Goal: Transaction & Acquisition: Download file/media

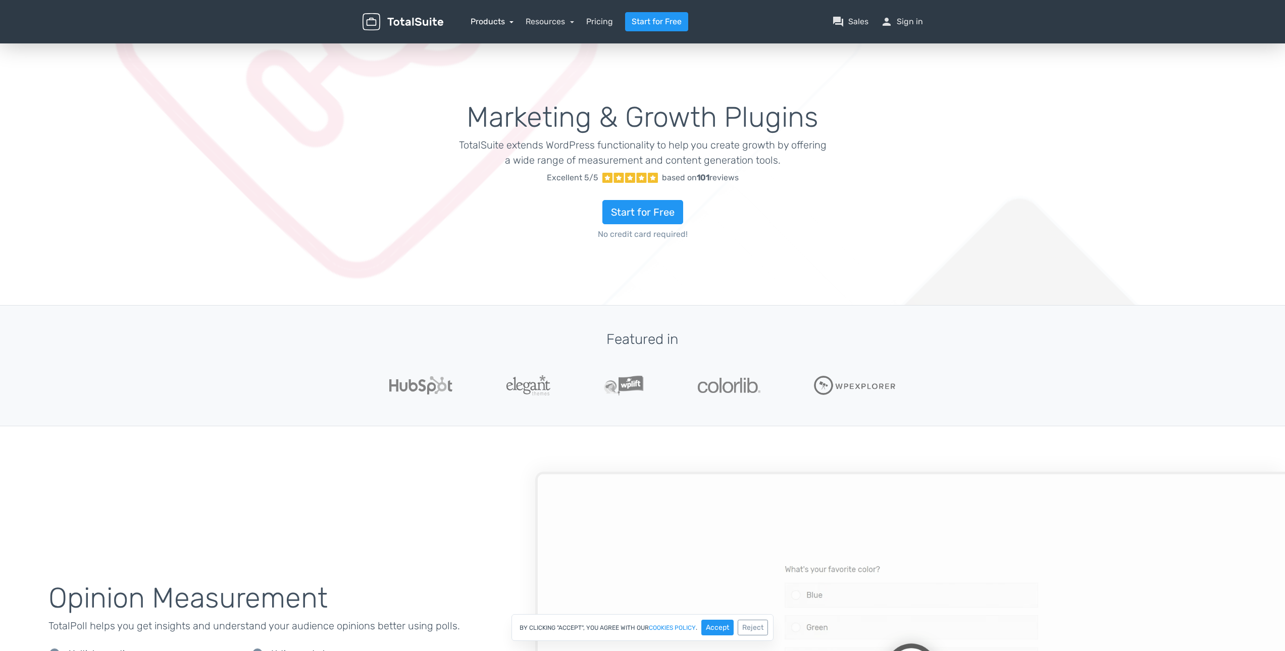
click at [506, 21] on link "Products" at bounding box center [491, 22] width 43 height 10
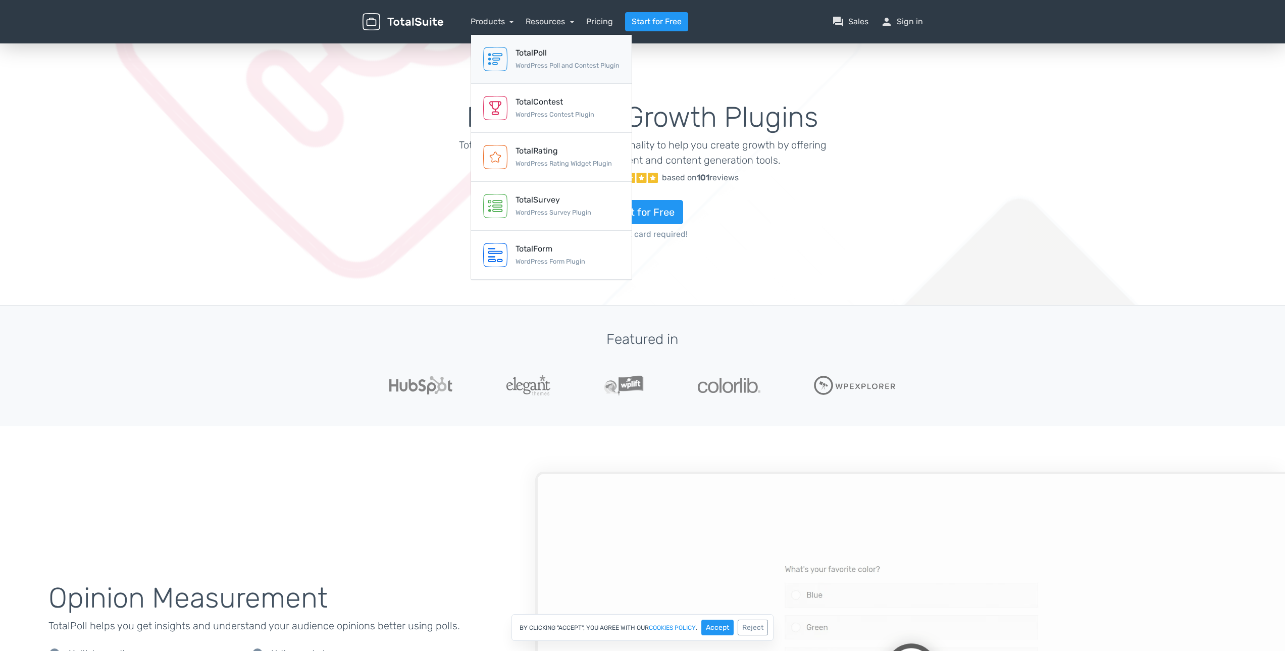
click at [524, 60] on div "TotalPoll WordPress Poll and Contest Plugin" at bounding box center [567, 59] width 104 height 24
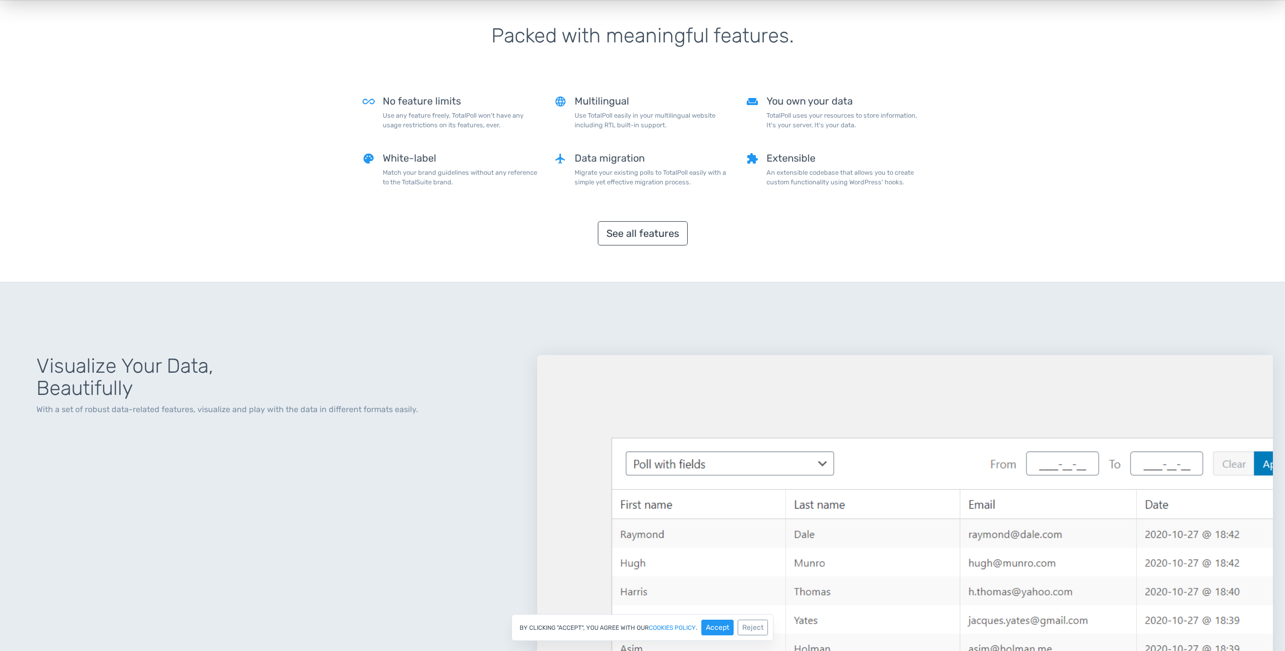
scroll to position [1060, 0]
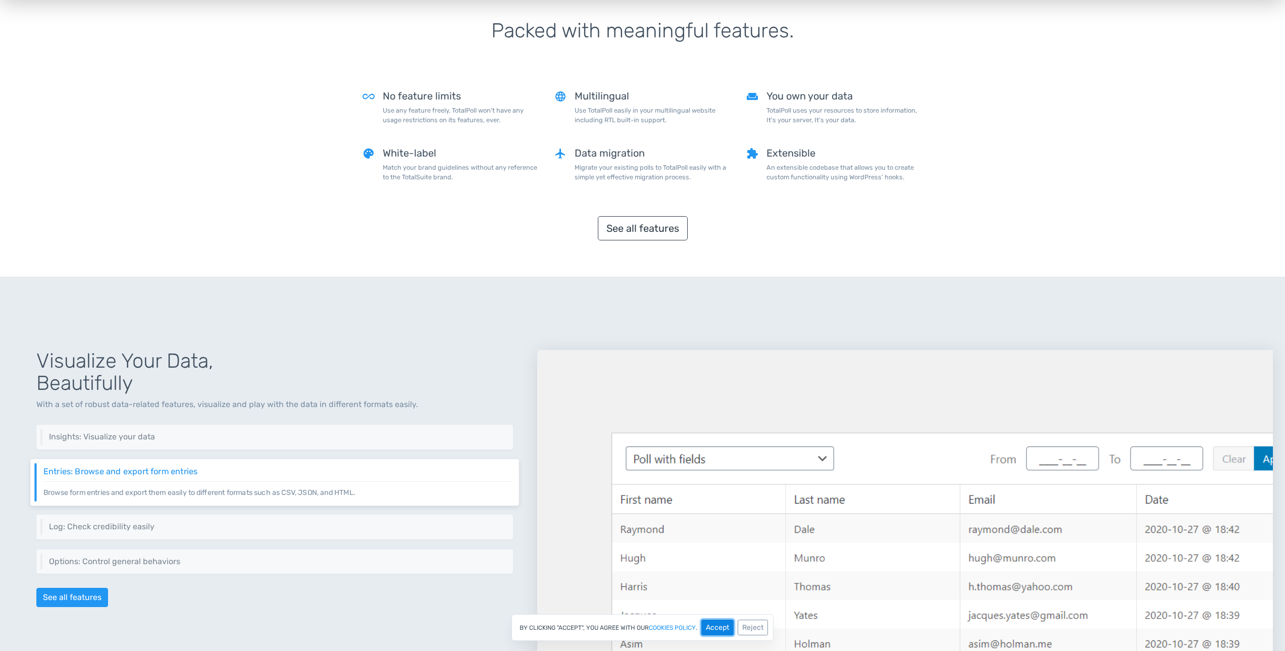
click at [724, 623] on button "Accept" at bounding box center [717, 627] width 32 height 16
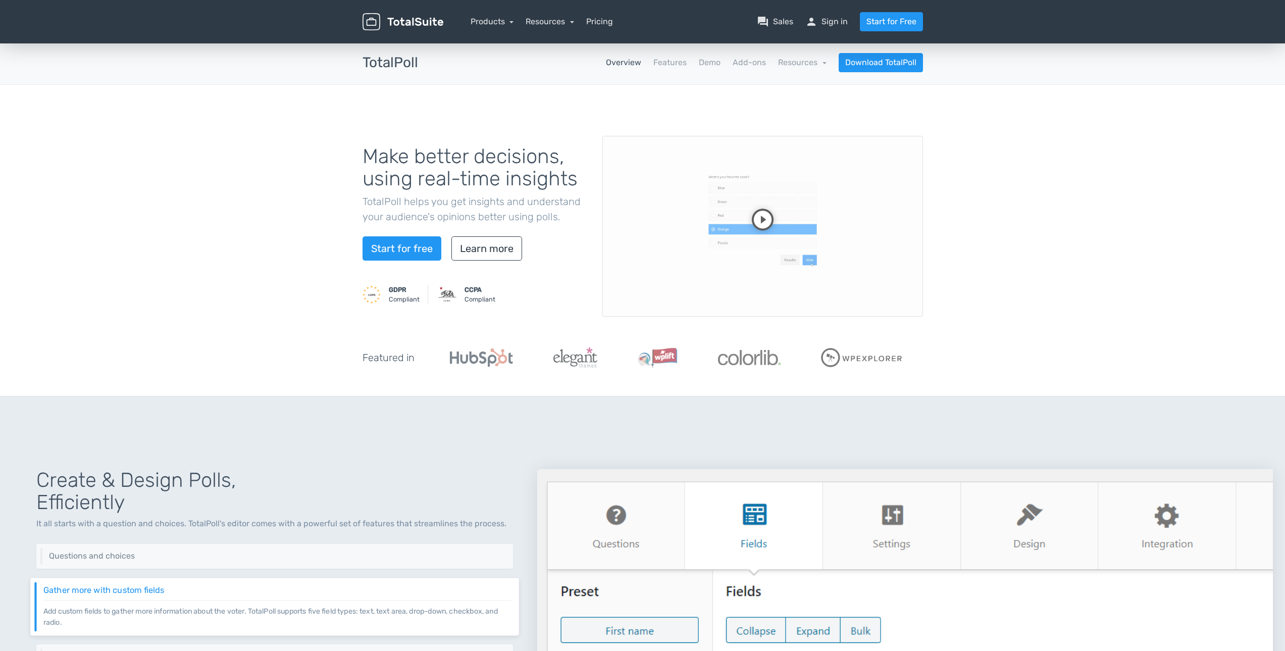
scroll to position [0, 0]
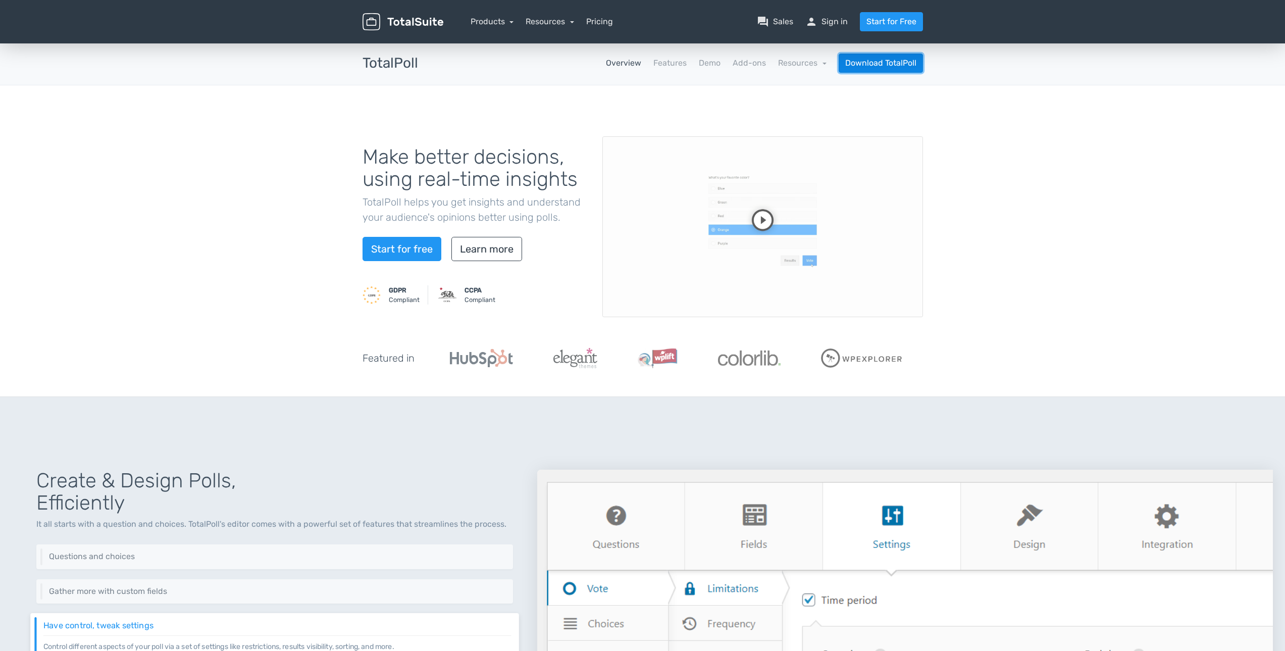
click at [883, 60] on link "Download TotalPoll" at bounding box center [880, 63] width 84 height 19
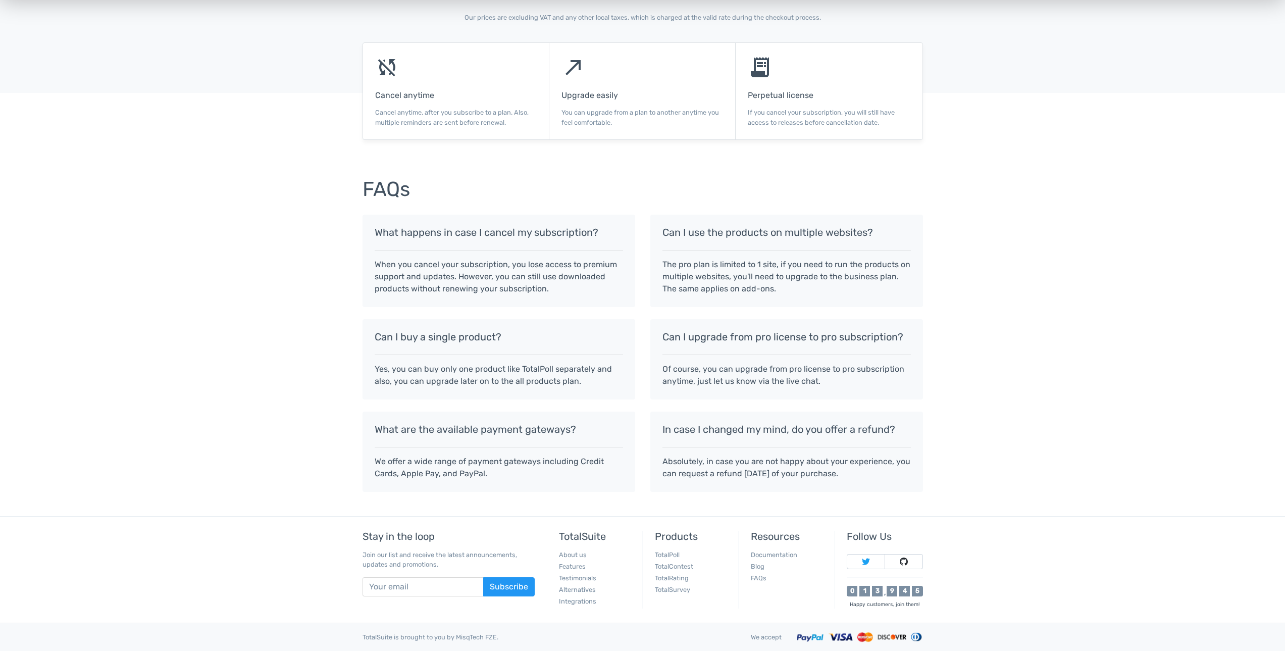
scroll to position [688, 0]
